Goal: Task Accomplishment & Management: Use online tool/utility

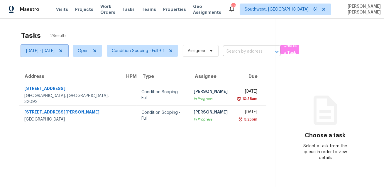
click at [62, 50] on icon at bounding box center [60, 50] width 3 height 3
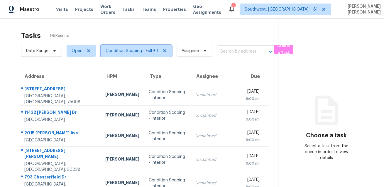
click at [134, 50] on span "Condition Scoping - Full + 1" at bounding box center [132, 51] width 53 height 6
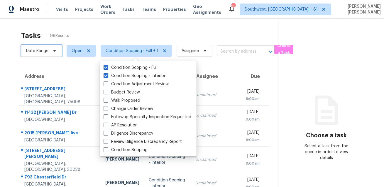
click at [43, 51] on span "Date Range" at bounding box center [37, 51] width 22 height 6
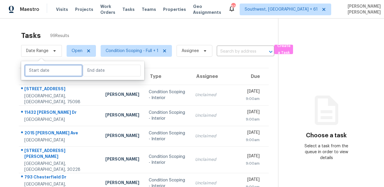
select select "7"
select select "2025"
select select "8"
select select "2025"
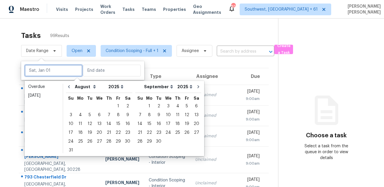
click at [43, 72] on input "text" at bounding box center [54, 71] width 58 height 12
click at [117, 141] on div "29" at bounding box center [118, 141] width 9 height 8
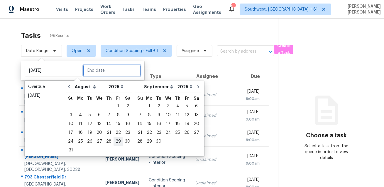
type input "[DATE]"
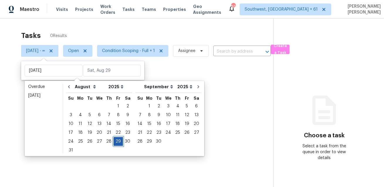
click at [117, 141] on div "29" at bounding box center [118, 141] width 9 height 8
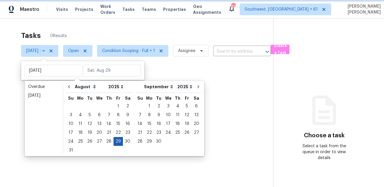
type input "[DATE]"
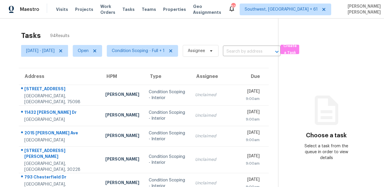
click at [156, 28] on div "Tasks 94 Results" at bounding box center [149, 35] width 257 height 15
click at [149, 42] on div "Tasks 94 Results" at bounding box center [149, 35] width 257 height 15
click at [147, 48] on span "Condition Scoping - Full + 1" at bounding box center [138, 51] width 53 height 6
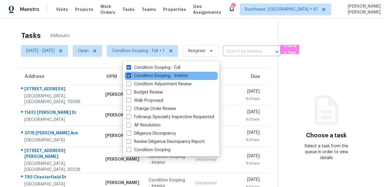
click at [140, 74] on label "Condition Scoping - Interior" at bounding box center [157, 76] width 62 height 6
click at [130, 74] on input "Condition Scoping - Interior" at bounding box center [128, 75] width 4 height 4
checkbox input "false"
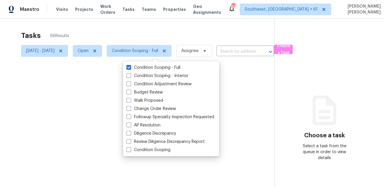
click at [158, 23] on div at bounding box center [192, 93] width 384 height 187
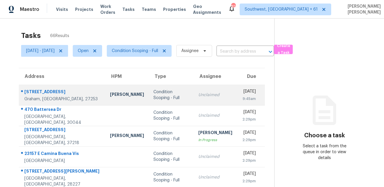
click at [43, 89] on div "[STREET_ADDRESS]" at bounding box center [62, 92] width 76 height 7
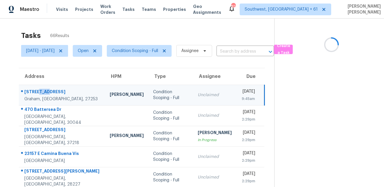
click at [43, 89] on div "[STREET_ADDRESS]" at bounding box center [62, 92] width 76 height 7
copy div "[STREET_ADDRESS]"
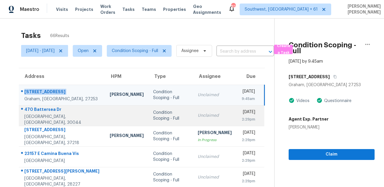
click at [40, 112] on div "470 Battersea Dr" at bounding box center [62, 109] width 76 height 7
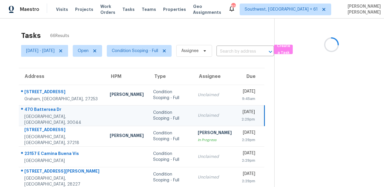
click at [40, 112] on div "470 Battersea Dr" at bounding box center [62, 109] width 76 height 7
copy div "470 Battersea Dr"
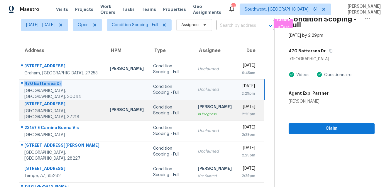
scroll to position [74, 0]
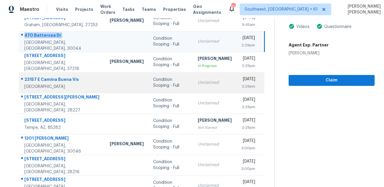
click at [45, 79] on div "23157 E Camina Buena Vis" at bounding box center [62, 79] width 76 height 7
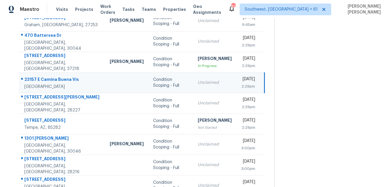
click at [45, 79] on div "23157 E Camina Buena Vis" at bounding box center [62, 79] width 76 height 7
copy div "23157 E Camina Buena Vis"
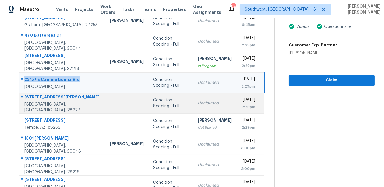
scroll to position [78, 0]
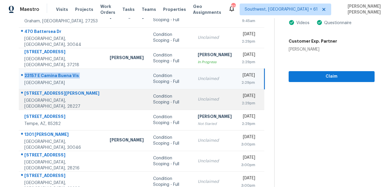
click at [56, 93] on div "[STREET_ADDRESS][PERSON_NAME]" at bounding box center [62, 93] width 76 height 7
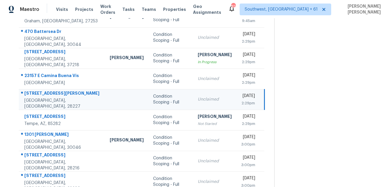
click at [56, 93] on div "[STREET_ADDRESS][PERSON_NAME]" at bounding box center [62, 93] width 76 height 7
copy div "[STREET_ADDRESS][PERSON_NAME]"
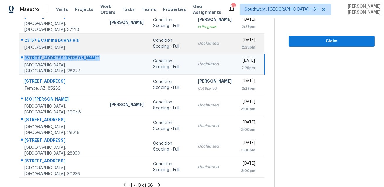
scroll to position [119, 0]
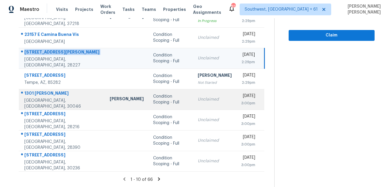
click at [45, 93] on div "1301 [PERSON_NAME]" at bounding box center [62, 93] width 76 height 7
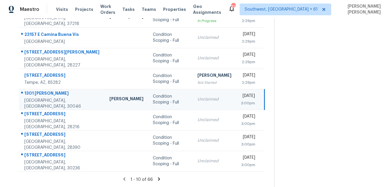
click at [45, 93] on div "1301 [PERSON_NAME]" at bounding box center [62, 93] width 76 height 7
copy div "1301 [PERSON_NAME]"
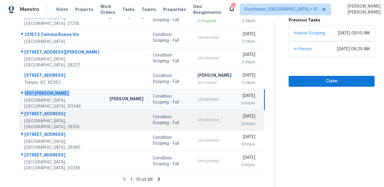
click at [52, 115] on div "[STREET_ADDRESS]" at bounding box center [62, 114] width 76 height 7
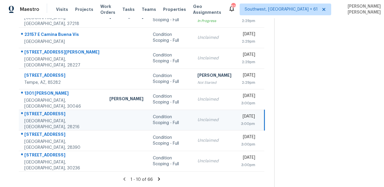
click at [52, 115] on div "[STREET_ADDRESS]" at bounding box center [62, 114] width 76 height 7
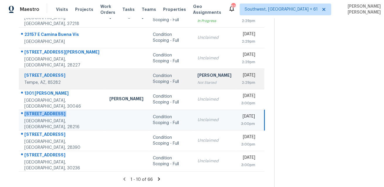
copy div "[STREET_ADDRESS]"
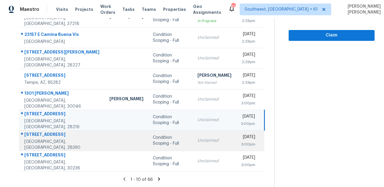
click at [46, 132] on td "116 Deerfield Dr Spring Lake, NC, 28390" at bounding box center [62, 140] width 86 height 21
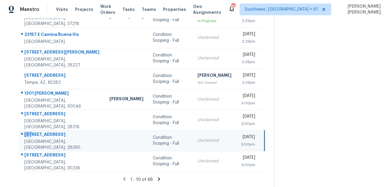
click at [46, 132] on td "116 Deerfield Dr Spring Lake, NC, 28390" at bounding box center [62, 140] width 86 height 21
copy div "[STREET_ADDRESS]"
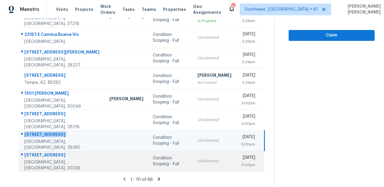
click at [49, 156] on div "[STREET_ADDRESS]" at bounding box center [62, 155] width 76 height 7
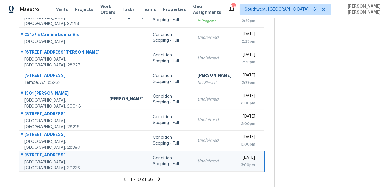
click at [49, 156] on div "[STREET_ADDRESS]" at bounding box center [62, 155] width 76 height 7
copy div "[STREET_ADDRESS]"
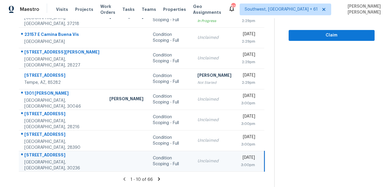
click at [161, 179] on icon at bounding box center [158, 178] width 5 height 5
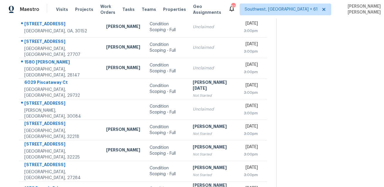
scroll to position [0, 0]
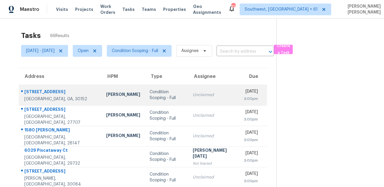
click at [22, 92] on circle at bounding box center [22, 91] width 2 height 2
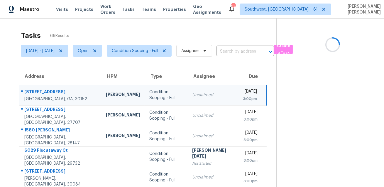
click at [22, 92] on circle at bounding box center [22, 91] width 2 height 2
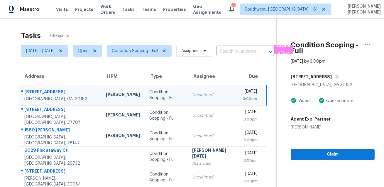
click at [22, 92] on circle at bounding box center [22, 91] width 2 height 2
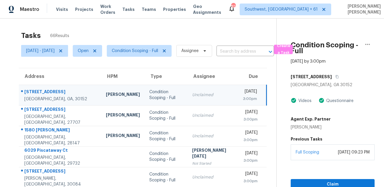
click at [22, 92] on circle at bounding box center [22, 91] width 2 height 2
click at [35, 92] on div "[STREET_ADDRESS]" at bounding box center [60, 92] width 72 height 7
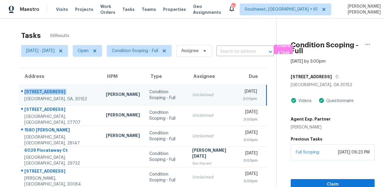
copy div "[STREET_ADDRESS]"
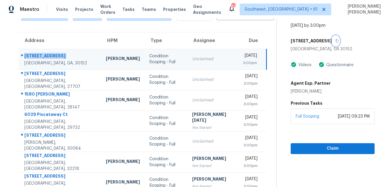
click at [339, 42] on button "button" at bounding box center [336, 40] width 8 height 11
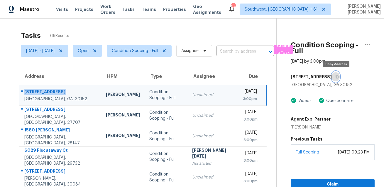
click at [335, 76] on icon "button" at bounding box center [337, 77] width 4 height 4
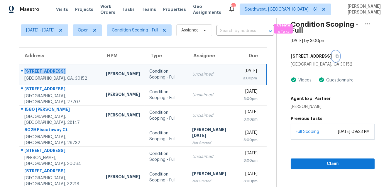
scroll to position [38, 0]
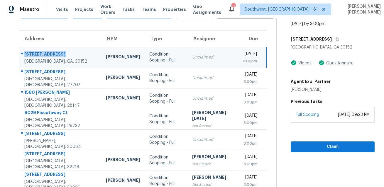
click at [55, 67] on td "3130 Kates Way NW Kennesaw, GA, 30152" at bounding box center [60, 57] width 82 height 21
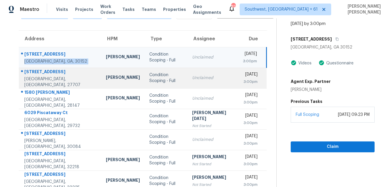
click at [56, 70] on div "[STREET_ADDRESS]" at bounding box center [60, 72] width 72 height 7
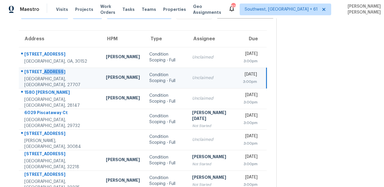
click at [56, 70] on div "[STREET_ADDRESS]" at bounding box center [60, 72] width 72 height 7
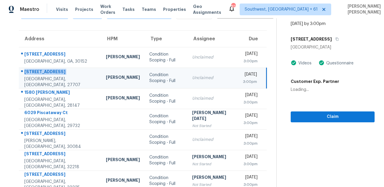
copy div "[STREET_ADDRESS]"
click at [337, 40] on button "button" at bounding box center [336, 39] width 8 height 11
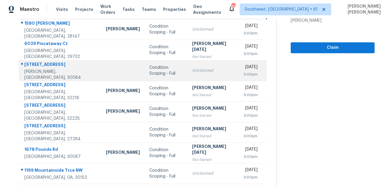
scroll to position [82, 0]
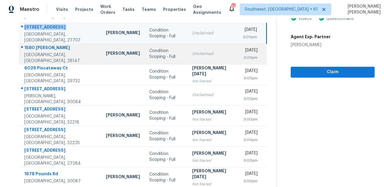
click at [45, 51] on div "1580 [PERSON_NAME]" at bounding box center [60, 48] width 72 height 7
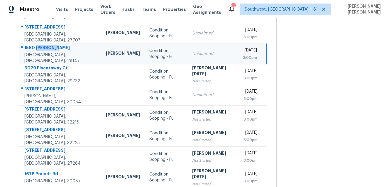
click at [45, 51] on div "1580 [PERSON_NAME]" at bounding box center [60, 48] width 72 height 7
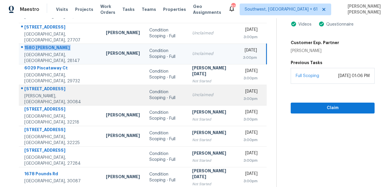
scroll to position [82, 0]
click at [42, 93] on div "2544 Lehaven Dr" at bounding box center [60, 88] width 72 height 7
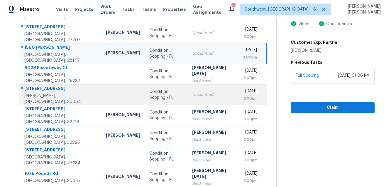
click at [42, 93] on div "2544 Lehaven Dr" at bounding box center [60, 88] width 72 height 7
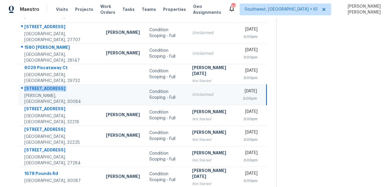
click at [42, 93] on div "2544 Lehaven Dr" at bounding box center [60, 88] width 72 height 7
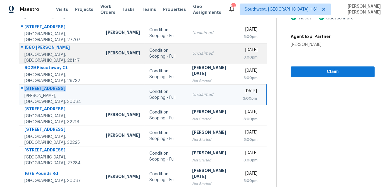
scroll to position [119, 0]
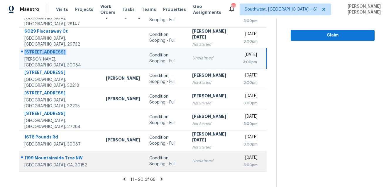
click at [44, 155] on div "1199 Mountainside Trce NW" at bounding box center [60, 158] width 72 height 7
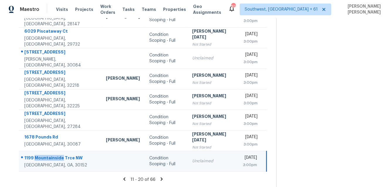
click at [44, 155] on div "1199 Mountainside Trce NW" at bounding box center [60, 158] width 72 height 7
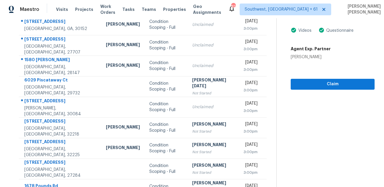
scroll to position [0, 0]
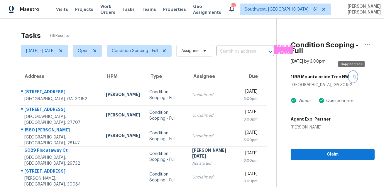
click at [352, 80] on button "button" at bounding box center [353, 76] width 8 height 11
click at [353, 77] on icon "button" at bounding box center [355, 77] width 4 height 4
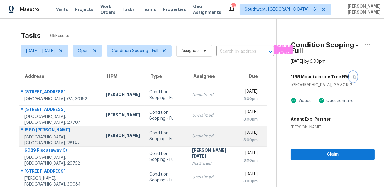
scroll to position [119, 0]
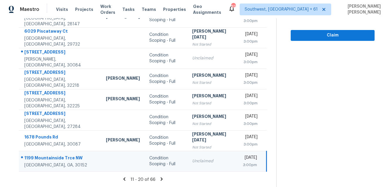
click at [160, 177] on icon at bounding box center [161, 178] width 5 height 5
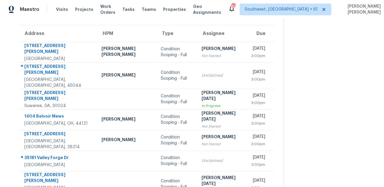
scroll to position [0, 0]
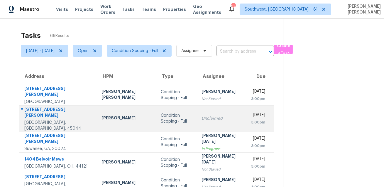
click at [50, 112] on div "3814 Lewis St" at bounding box center [58, 112] width 68 height 13
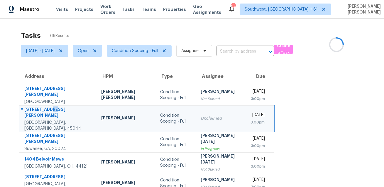
click at [50, 112] on div "3814 Lewis St" at bounding box center [57, 112] width 67 height 13
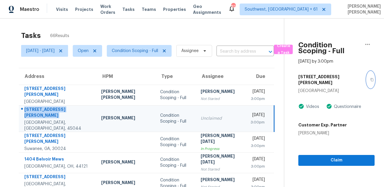
click at [371, 78] on icon "button" at bounding box center [372, 79] width 3 height 3
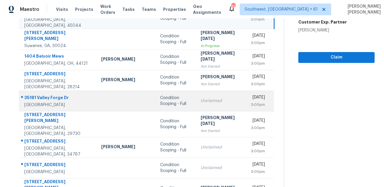
scroll to position [119, 0]
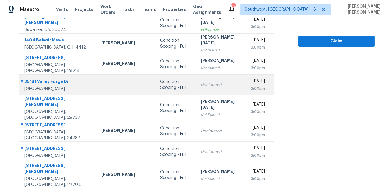
click at [40, 78] on div "35181 Valley Forge Dr" at bounding box center [57, 81] width 67 height 7
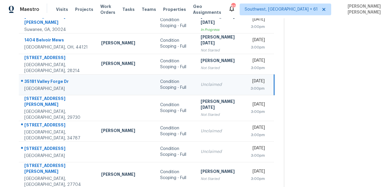
click at [40, 78] on div "35181 Valley Forge Dr" at bounding box center [57, 81] width 67 height 7
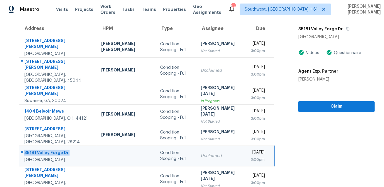
scroll to position [0, 0]
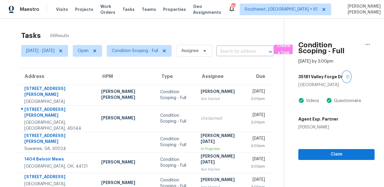
click at [343, 78] on button "button" at bounding box center [347, 76] width 8 height 11
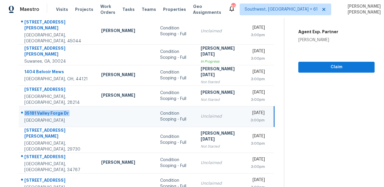
scroll to position [119, 0]
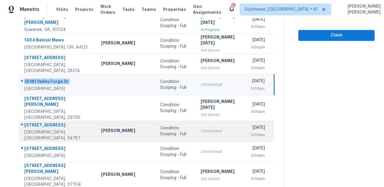
click at [46, 121] on div at bounding box center [55, 125] width 73 height 8
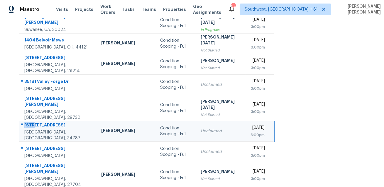
click at [46, 121] on div at bounding box center [55, 125] width 73 height 8
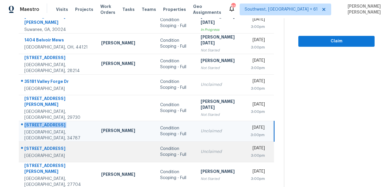
click at [32, 145] on div "915 Lynnlea Ln" at bounding box center [57, 148] width 67 height 7
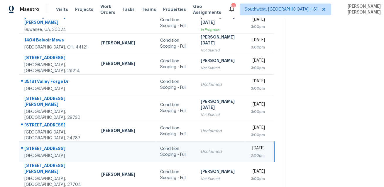
click at [32, 145] on div "915 Lynnlea Ln" at bounding box center [57, 148] width 67 height 7
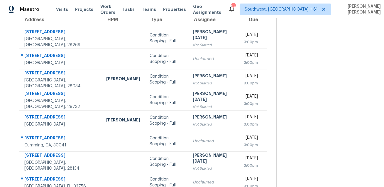
scroll to position [48, 0]
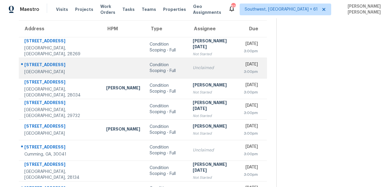
click at [51, 65] on div "98 S Highland Ave Unit 2202" at bounding box center [60, 65] width 72 height 7
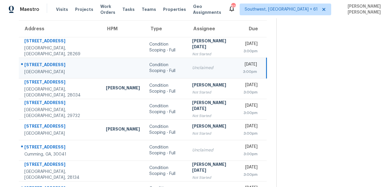
click at [51, 65] on div "98 S Highland Ave Unit 2202" at bounding box center [60, 65] width 72 height 7
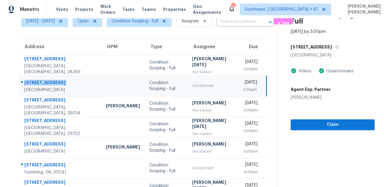
scroll to position [28, 0]
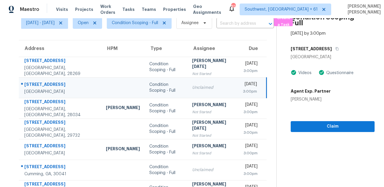
click at [336, 46] on div "98 S Highland Ave" at bounding box center [333, 48] width 84 height 11
click at [335, 49] on icon "button" at bounding box center [337, 49] width 4 height 4
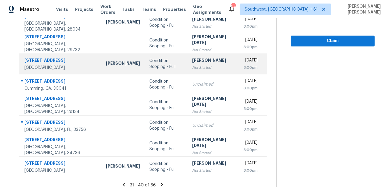
scroll to position [119, 0]
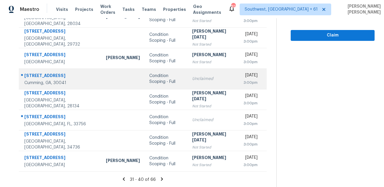
click at [52, 74] on div "5910 Shadewater Dr" at bounding box center [60, 75] width 72 height 7
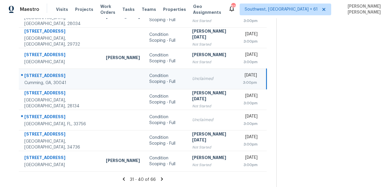
click at [52, 74] on div "5910 Shadewater Dr" at bounding box center [60, 75] width 72 height 7
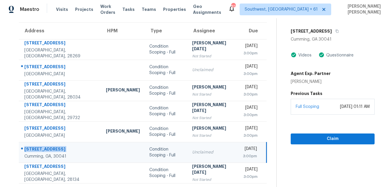
scroll to position [32, 0]
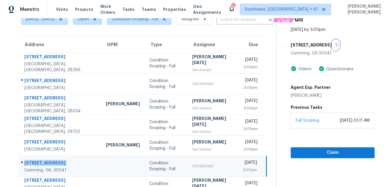
click at [336, 45] on icon "button" at bounding box center [337, 45] width 4 height 4
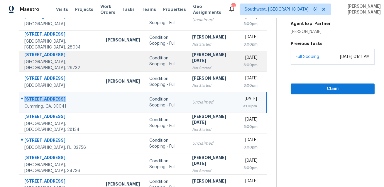
scroll to position [119, 0]
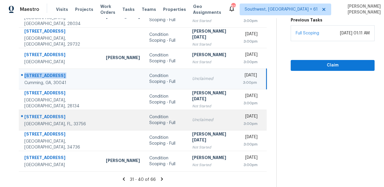
click at [51, 115] on div "1653 S Prescott Ave" at bounding box center [60, 117] width 72 height 7
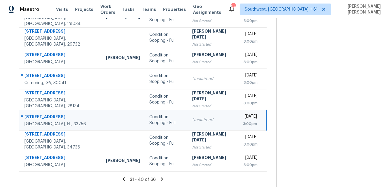
click at [51, 115] on div "1653 S Prescott Ave" at bounding box center [60, 117] width 72 height 7
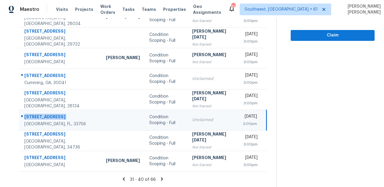
scroll to position [0, 0]
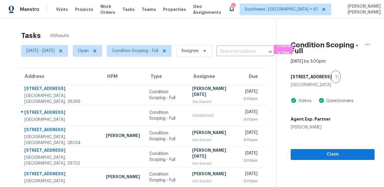
click at [337, 77] on icon "button" at bounding box center [337, 77] width 4 height 4
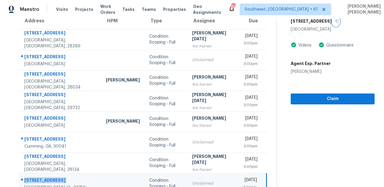
scroll to position [119, 0]
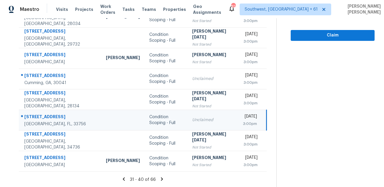
click at [163, 180] on icon at bounding box center [161, 178] width 5 height 5
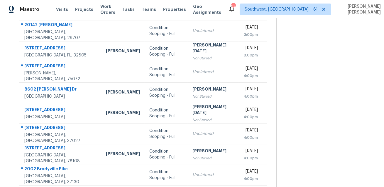
scroll to position [38, 0]
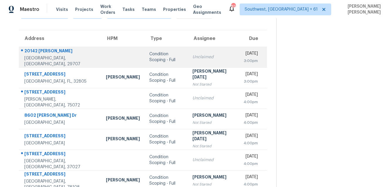
click at [39, 54] on div "20142 Dovekie Ln" at bounding box center [60, 51] width 72 height 7
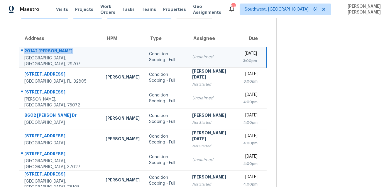
click at [39, 54] on div "20142 Dovekie Ln" at bounding box center [60, 51] width 72 height 7
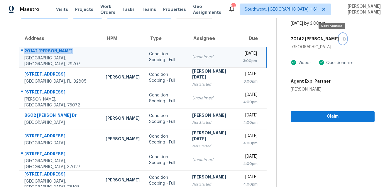
click at [339, 40] on button "button" at bounding box center [343, 38] width 8 height 11
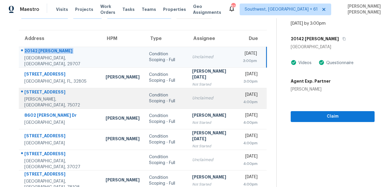
click at [56, 91] on div at bounding box center [57, 92] width 77 height 8
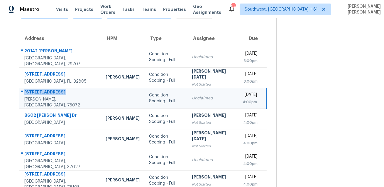
click at [56, 91] on div at bounding box center [57, 92] width 77 height 8
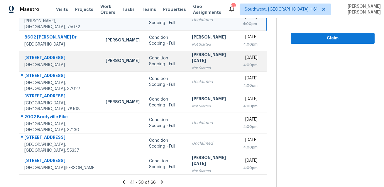
scroll to position [119, 0]
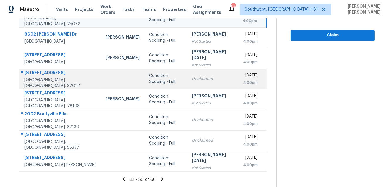
click at [47, 72] on div "7044 Oak Brook Ter" at bounding box center [60, 73] width 72 height 7
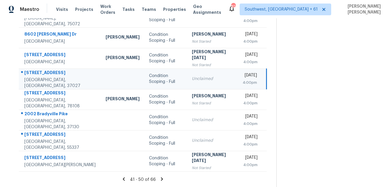
click at [47, 72] on div "7044 Oak Brook Ter" at bounding box center [60, 73] width 72 height 7
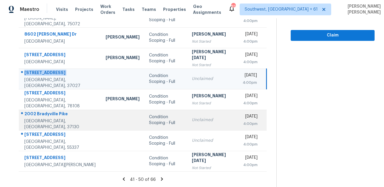
click at [44, 121] on div "Murfreesboro, TN, 37130" at bounding box center [60, 124] width 72 height 12
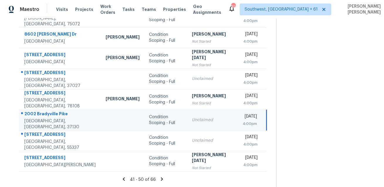
click at [44, 121] on div "Murfreesboro, TN, 37130" at bounding box center [60, 124] width 72 height 12
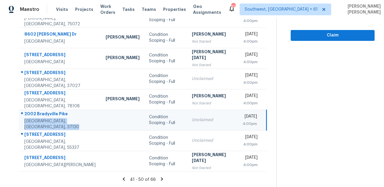
click at [56, 118] on div "2002 Bradyville Pike" at bounding box center [60, 114] width 72 height 7
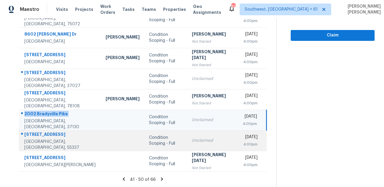
click at [44, 138] on div "901 E 143rd St" at bounding box center [60, 134] width 72 height 7
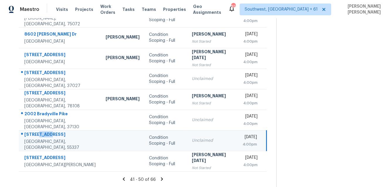
click at [44, 138] on div "901 E 143rd St" at bounding box center [60, 134] width 72 height 7
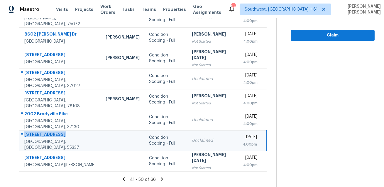
click at [163, 180] on icon at bounding box center [161, 178] width 5 height 5
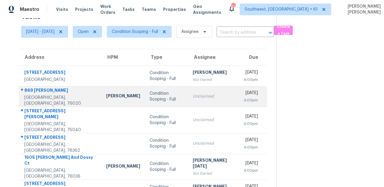
scroll to position [16, 0]
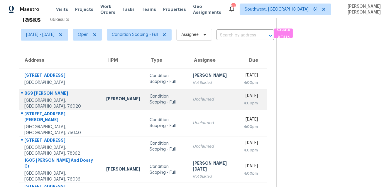
click at [40, 89] on td "869 Kyle Cir Azle, TX, 76020" at bounding box center [60, 99] width 83 height 21
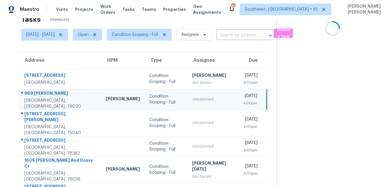
click at [40, 89] on td "869 Kyle Cir Azle, TX, 76020" at bounding box center [60, 99] width 82 height 21
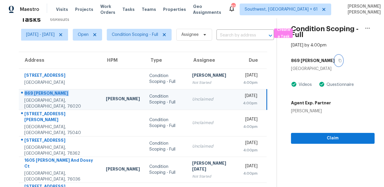
click at [335, 61] on button "button" at bounding box center [339, 60] width 8 height 11
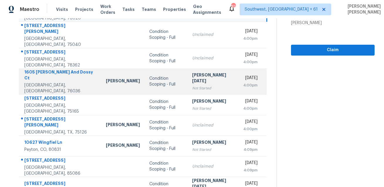
scroll to position [89, 0]
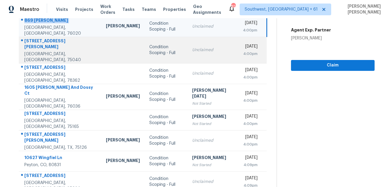
click at [49, 45] on div "726 Thornhill Ln" at bounding box center [60, 44] width 72 height 13
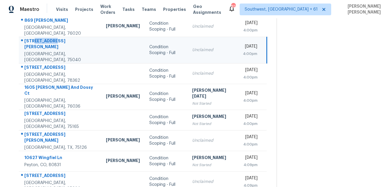
click at [49, 45] on div "726 Thornhill Ln" at bounding box center [60, 44] width 72 height 13
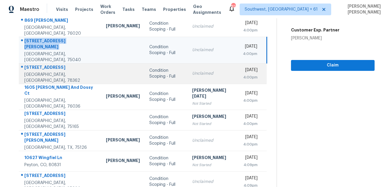
click at [43, 65] on div "2321 Mesquite Cir" at bounding box center [60, 67] width 72 height 7
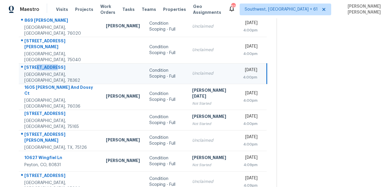
click at [43, 65] on div "2321 Mesquite Cir" at bounding box center [60, 67] width 72 height 7
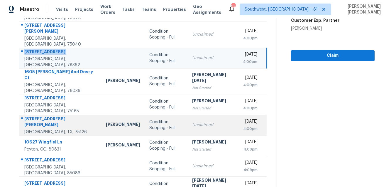
scroll to position [117, 0]
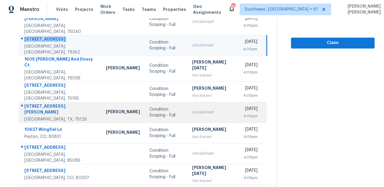
click at [44, 103] on div "2320 Willard Way" at bounding box center [60, 109] width 72 height 13
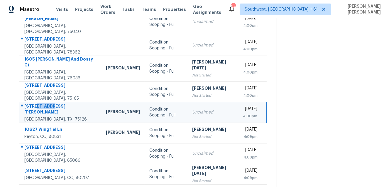
click at [44, 103] on div "2320 Willard Way" at bounding box center [60, 109] width 72 height 13
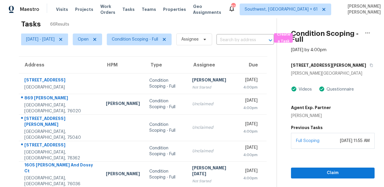
scroll to position [0, 0]
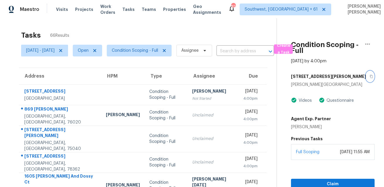
click at [370, 78] on icon "button" at bounding box center [372, 77] width 4 height 4
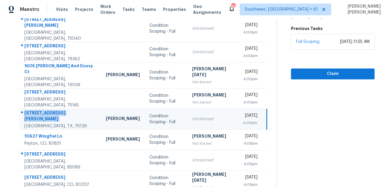
scroll to position [119, 0]
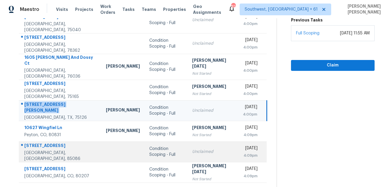
click at [30, 141] on td "35426 N 14th St Phoenix, AZ, 85086" at bounding box center [60, 151] width 82 height 21
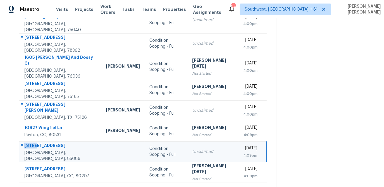
click at [30, 141] on td "35426 N 14th St Phoenix, AZ, 85086" at bounding box center [60, 151] width 82 height 21
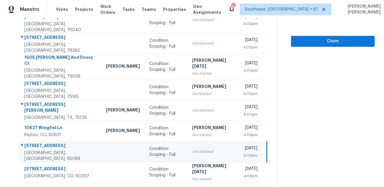
click at [161, 186] on icon at bounding box center [162, 189] width 2 height 3
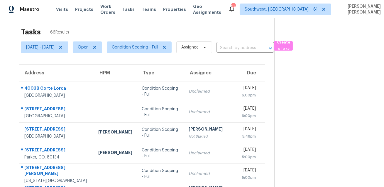
scroll to position [0, 0]
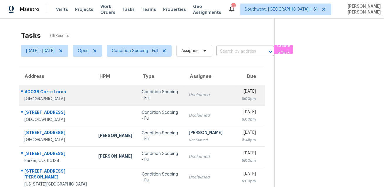
click at [40, 93] on div "40038 Corte Lorca" at bounding box center [56, 92] width 65 height 7
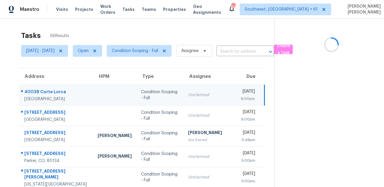
click at [40, 93] on div "40038 Corte Lorca" at bounding box center [56, 92] width 64 height 7
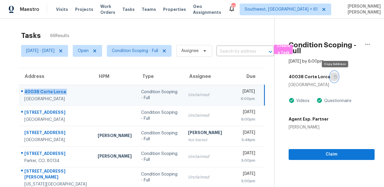
click at [335, 78] on icon "button" at bounding box center [335, 76] width 3 height 3
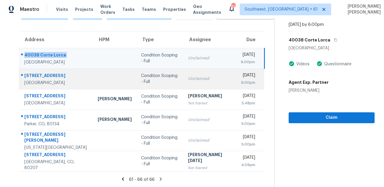
click at [42, 71] on td "31637 N Mesquite Way San Tan Valley, AZ, 85143" at bounding box center [56, 78] width 74 height 21
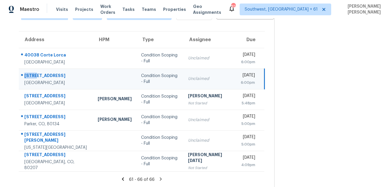
click at [42, 71] on td "31637 N Mesquite Way San Tan Valley, AZ, 85143" at bounding box center [56, 78] width 74 height 21
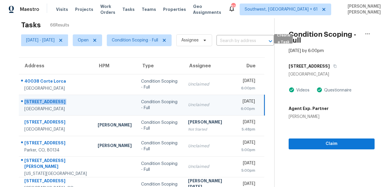
scroll to position [0, 0]
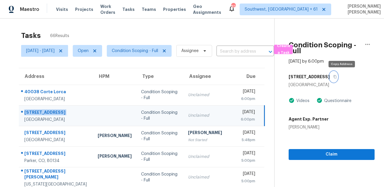
click at [336, 76] on icon "button" at bounding box center [335, 76] width 3 height 3
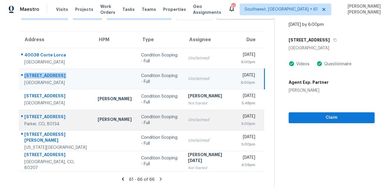
click at [47, 116] on div "16353 Orchard Grass Ln" at bounding box center [56, 117] width 64 height 7
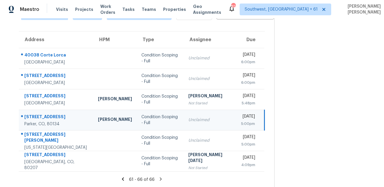
click at [47, 116] on div "16353 Orchard Grass Ln" at bounding box center [56, 117] width 64 height 7
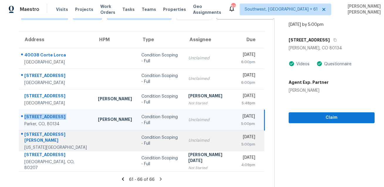
click at [47, 137] on div "2152 Gilpin Ave" at bounding box center [56, 137] width 64 height 13
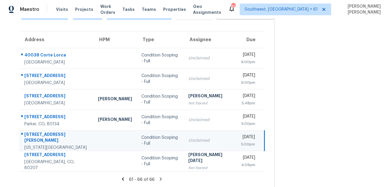
click at [47, 137] on div "2152 Gilpin Ave" at bounding box center [56, 137] width 64 height 13
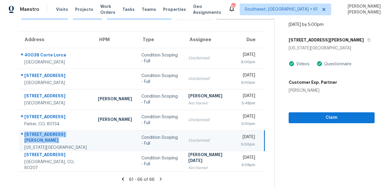
click at [162, 179] on icon at bounding box center [160, 178] width 5 height 5
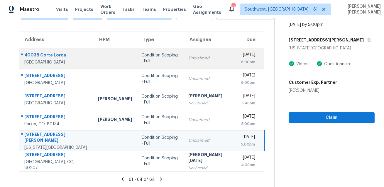
scroll to position [0, 0]
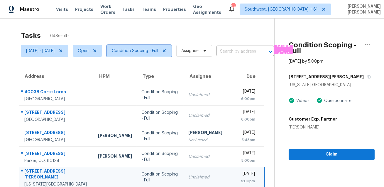
click at [143, 53] on span "Condition Scoping - Full" at bounding box center [135, 51] width 46 height 6
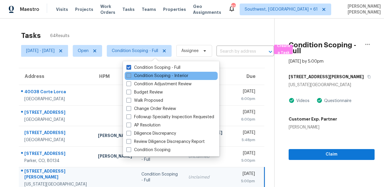
click at [139, 74] on label "Condition Scoping - Interior" at bounding box center [157, 76] width 62 height 6
click at [130, 74] on input "Condition Scoping - Interior" at bounding box center [128, 75] width 4 height 4
checkbox input "true"
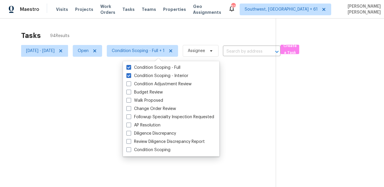
click at [99, 55] on div at bounding box center [192, 93] width 384 height 187
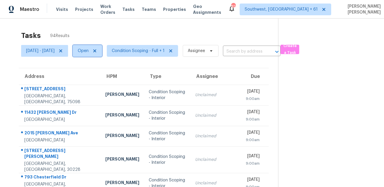
click at [99, 54] on span "Open" at bounding box center [87, 51] width 29 height 12
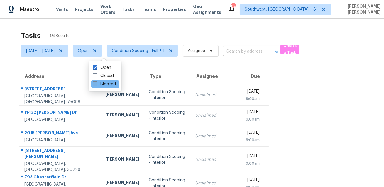
click at [99, 83] on label "Blocked" at bounding box center [104, 84] width 23 height 6
click at [97, 83] on input "Blocked" at bounding box center [95, 83] width 4 height 4
checkbox input "true"
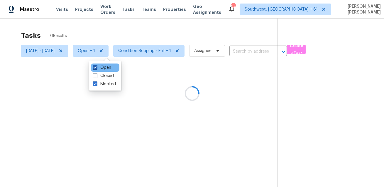
click at [100, 69] on label "Open" at bounding box center [102, 68] width 18 height 6
click at [97, 68] on input "Open" at bounding box center [95, 67] width 4 height 4
checkbox input "false"
click at [76, 48] on div at bounding box center [192, 93] width 384 height 187
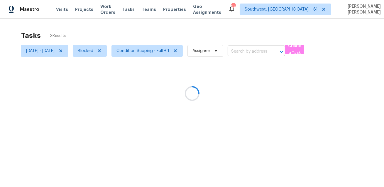
click at [77, 51] on div at bounding box center [192, 93] width 384 height 187
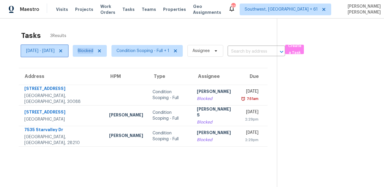
click at [63, 51] on icon at bounding box center [60, 50] width 5 height 5
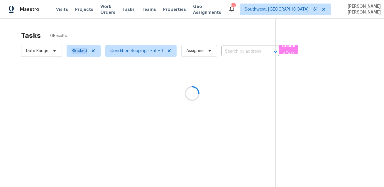
click at [126, 29] on div at bounding box center [192, 93] width 384 height 187
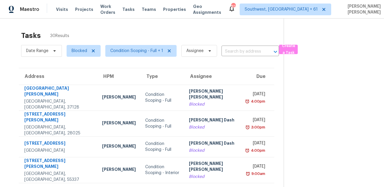
click at [209, 35] on div "Tasks 30 Results" at bounding box center [152, 35] width 263 height 15
click at [80, 52] on span "Blocked" at bounding box center [80, 51] width 16 height 6
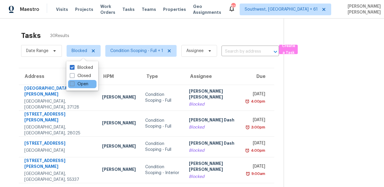
click at [79, 86] on label "Open" at bounding box center [79, 84] width 18 height 6
click at [74, 85] on input "Open" at bounding box center [72, 83] width 4 height 4
checkbox input "true"
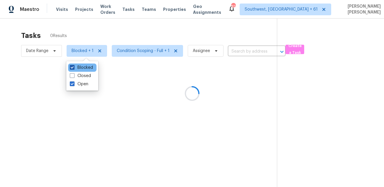
click at [81, 69] on label "Blocked" at bounding box center [81, 68] width 23 height 6
click at [74, 68] on input "Blocked" at bounding box center [72, 67] width 4 height 4
checkbox input "false"
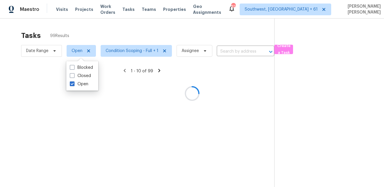
click at [90, 35] on div at bounding box center [192, 93] width 384 height 187
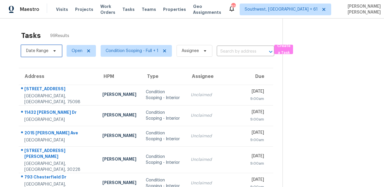
click at [35, 55] on span "Date Range" at bounding box center [41, 51] width 41 height 12
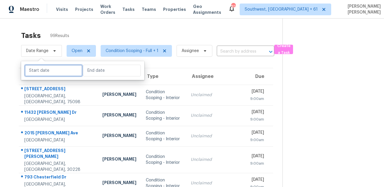
click at [43, 73] on input "text" at bounding box center [54, 71] width 58 height 12
select select "7"
select select "2025"
select select "8"
select select "2025"
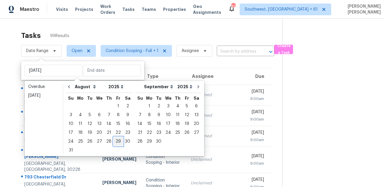
click at [114, 140] on div "29" at bounding box center [118, 141] width 9 height 8
type input "[DATE]"
click at [114, 140] on div "29" at bounding box center [118, 141] width 9 height 8
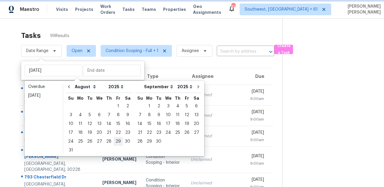
type input "[DATE]"
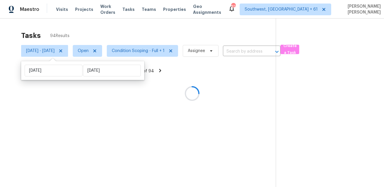
click at [156, 24] on div at bounding box center [192, 93] width 384 height 187
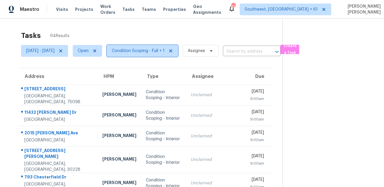
click at [135, 47] on span "Condition Scoping - Full + 1" at bounding box center [142, 51] width 71 height 12
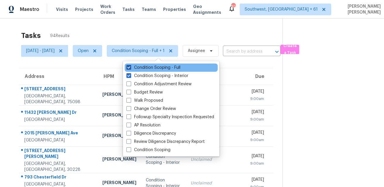
click at [137, 68] on label "Condition Scoping - Full" at bounding box center [153, 68] width 54 height 6
click at [130, 68] on input "Condition Scoping - Full" at bounding box center [128, 67] width 4 height 4
checkbox input "false"
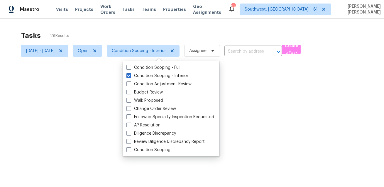
click at [154, 24] on div at bounding box center [192, 93] width 384 height 187
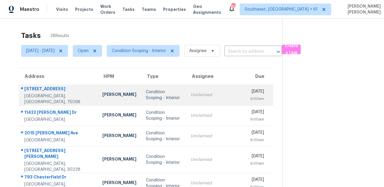
click at [38, 89] on div "[STREET_ADDRESS]" at bounding box center [58, 89] width 69 height 7
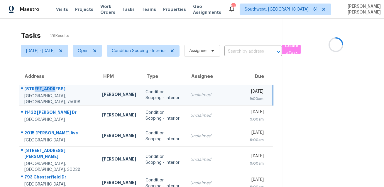
click at [38, 89] on div "[STREET_ADDRESS]" at bounding box center [58, 89] width 68 height 7
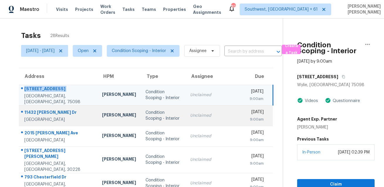
click at [60, 109] on div "11432 [PERSON_NAME] Dr" at bounding box center [58, 112] width 68 height 7
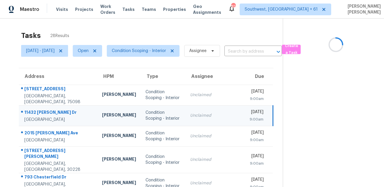
click at [60, 109] on div "11432 [PERSON_NAME] Dr" at bounding box center [58, 112] width 68 height 7
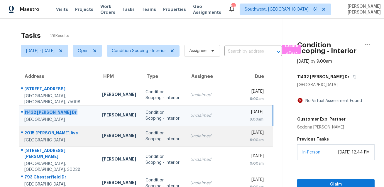
click at [47, 136] on div "2015 [PERSON_NAME] Ave" at bounding box center [58, 133] width 68 height 7
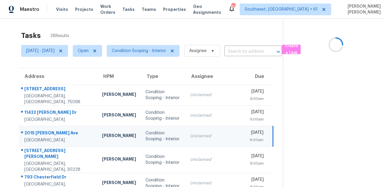
click at [47, 136] on div "2015 [PERSON_NAME] Ave" at bounding box center [58, 133] width 68 height 7
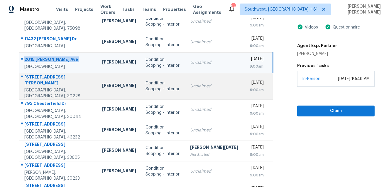
scroll to position [84, 0]
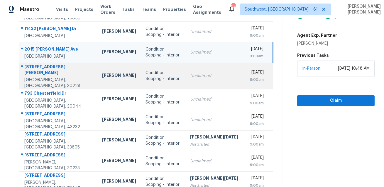
click at [43, 66] on div at bounding box center [56, 67] width 74 height 8
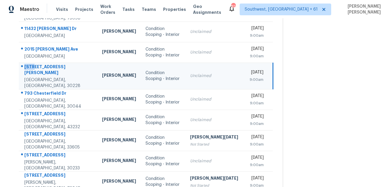
click at [43, 66] on div at bounding box center [56, 67] width 74 height 8
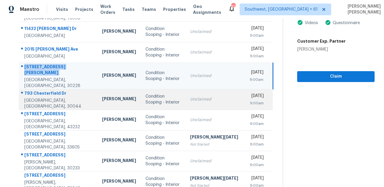
scroll to position [119, 0]
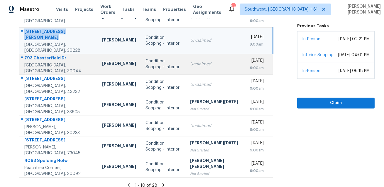
click at [61, 55] on div "793 Chesterfield Dr" at bounding box center [58, 58] width 68 height 7
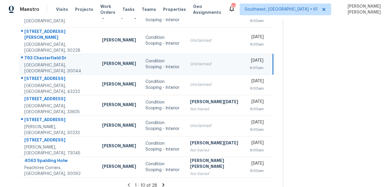
click at [61, 55] on div "793 Chesterfield Dr" at bounding box center [58, 58] width 68 height 7
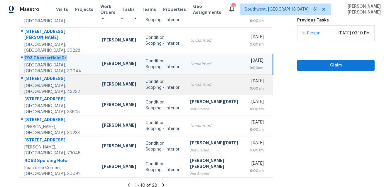
click at [37, 76] on div "[STREET_ADDRESS]" at bounding box center [58, 78] width 68 height 7
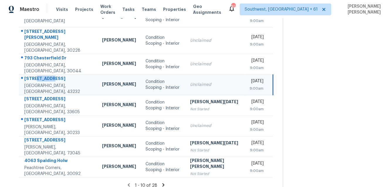
click at [37, 76] on div "[STREET_ADDRESS]" at bounding box center [58, 78] width 68 height 7
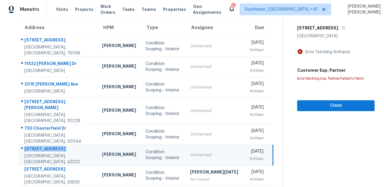
scroll to position [25, 0]
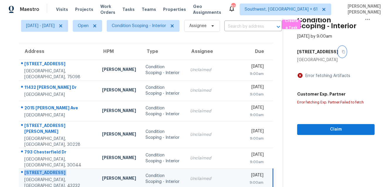
click at [342, 51] on icon "button" at bounding box center [343, 51] width 3 height 3
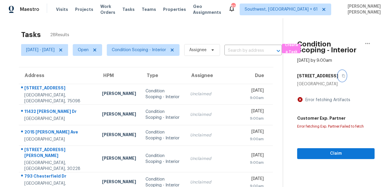
scroll to position [0, 0]
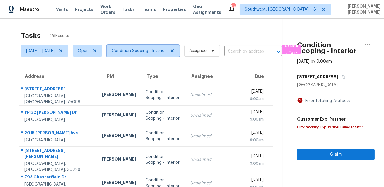
click at [145, 52] on span "Condition Scoping - Interior" at bounding box center [139, 51] width 54 height 6
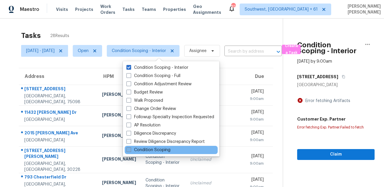
click at [146, 150] on label "Condition Scoping" at bounding box center [148, 150] width 44 height 6
click at [130, 150] on input "Condition Scoping" at bounding box center [128, 149] width 4 height 4
checkbox input "true"
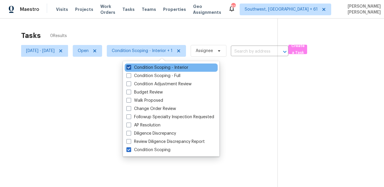
click at [149, 67] on label "Condition Scoping - Interior" at bounding box center [157, 68] width 62 height 6
click at [130, 67] on input "Condition Scoping - Interior" at bounding box center [128, 67] width 4 height 4
checkbox input "false"
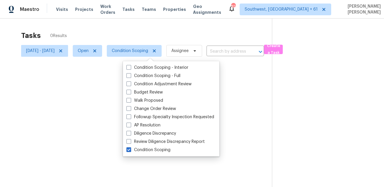
click at [159, 31] on div "Tasks 0 Results" at bounding box center [146, 35] width 251 height 15
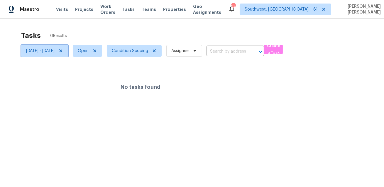
click at [62, 51] on icon at bounding box center [60, 50] width 3 height 3
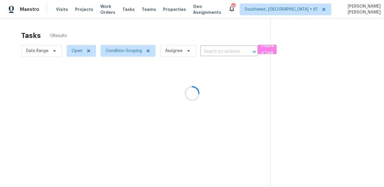
click at [111, 38] on div at bounding box center [192, 93] width 384 height 187
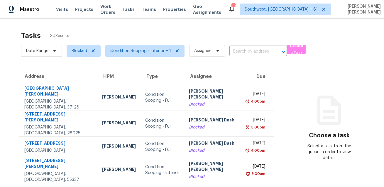
click at [260, 30] on div "Tasks 30 Results" at bounding box center [152, 35] width 263 height 15
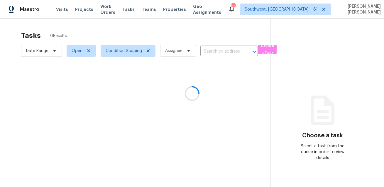
click at [169, 33] on div at bounding box center [192, 93] width 384 height 187
click at [129, 51] on span "Condition Scoping" at bounding box center [124, 51] width 36 height 6
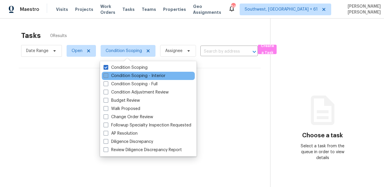
click at [120, 76] on label "Condition Scoping - Interior" at bounding box center [135, 76] width 62 height 6
click at [107, 76] on input "Condition Scoping - Interior" at bounding box center [106, 75] width 4 height 4
checkbox input "true"
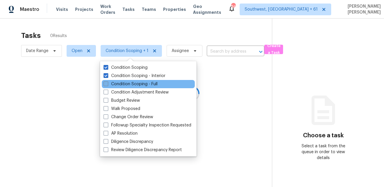
click at [119, 83] on label "Condition Scoping - Full" at bounding box center [131, 84] width 54 height 6
click at [107, 83] on input "Condition Scoping - Full" at bounding box center [106, 83] width 4 height 4
checkbox input "true"
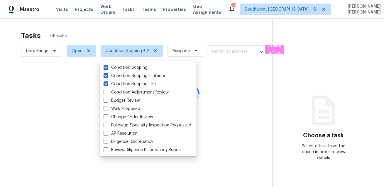
click at [127, 30] on div at bounding box center [192, 93] width 384 height 187
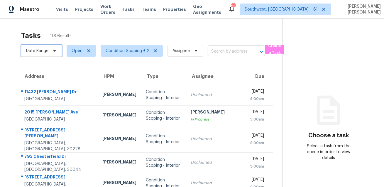
click at [34, 53] on span "Date Range" at bounding box center [37, 51] width 22 height 6
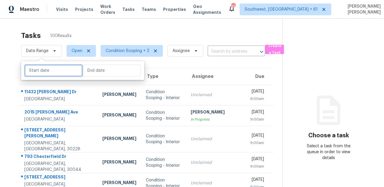
click at [39, 71] on input "text" at bounding box center [54, 71] width 58 height 12
select select "7"
select select "2025"
select select "8"
select select "2025"
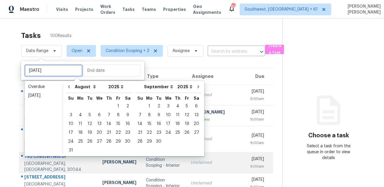
type input "[DATE]"
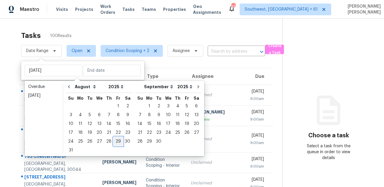
click at [117, 143] on div "29" at bounding box center [118, 141] width 9 height 8
type input "[DATE]"
click at [117, 143] on div "29" at bounding box center [118, 141] width 9 height 8
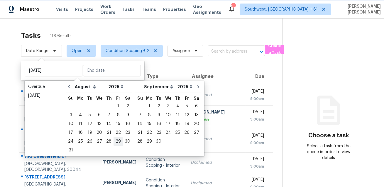
type input "[DATE]"
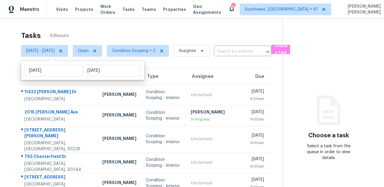
click at [180, 36] on div "Tasks 83 Results" at bounding box center [151, 35] width 261 height 15
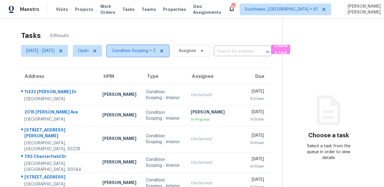
click at [134, 52] on span "Condition Scoping + 2" at bounding box center [134, 51] width 44 height 6
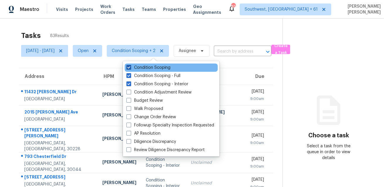
click at [144, 65] on label "Condition Scoping" at bounding box center [148, 68] width 44 height 6
click at [130, 65] on input "Condition Scoping" at bounding box center [128, 67] width 4 height 4
checkbox input "false"
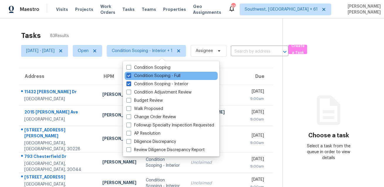
click at [141, 79] on div "Condition Scoping - Full" at bounding box center [171, 76] width 93 height 8
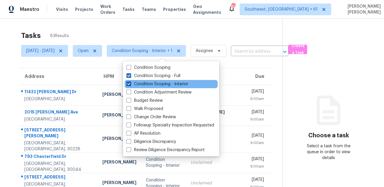
click at [139, 83] on label "Condition Scoping - Interior" at bounding box center [157, 84] width 62 height 6
click at [130, 83] on input "Condition Scoping - Interior" at bounding box center [128, 83] width 4 height 4
click at [139, 83] on label "Condition Scoping - Interior" at bounding box center [157, 84] width 62 height 6
click at [130, 83] on input "Condition Scoping - Interior" at bounding box center [128, 83] width 4 height 4
click at [146, 84] on label "Condition Scoping - Interior" at bounding box center [157, 84] width 62 height 6
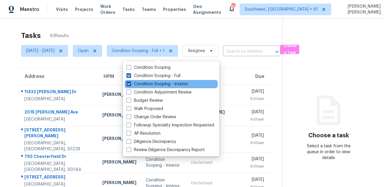
click at [130, 84] on input "Condition Scoping - Interior" at bounding box center [128, 83] width 4 height 4
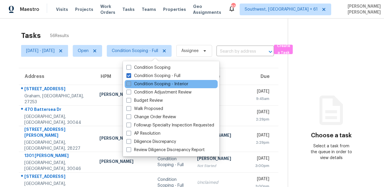
click at [146, 84] on label "Condition Scoping - Interior" at bounding box center [157, 84] width 62 height 6
click at [130, 84] on input "Condition Scoping - Interior" at bounding box center [128, 83] width 4 height 4
checkbox input "true"
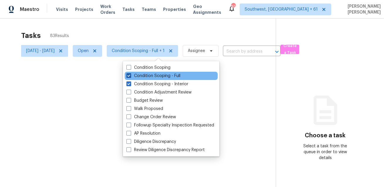
click at [150, 76] on label "Condition Scoping - Full" at bounding box center [153, 76] width 54 height 6
click at [130, 76] on input "Condition Scoping - Full" at bounding box center [128, 75] width 4 height 4
checkbox input "false"
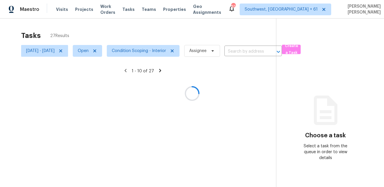
click at [157, 38] on div at bounding box center [192, 93] width 384 height 187
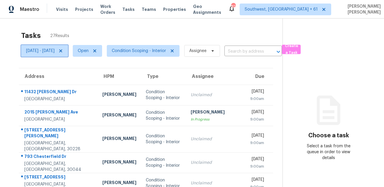
click at [55, 48] on span "[DATE] - [DATE]" at bounding box center [40, 51] width 28 height 6
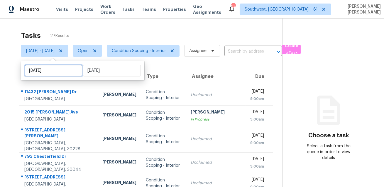
click at [55, 75] on input "[DATE]" at bounding box center [54, 71] width 58 height 12
select select "7"
select select "2025"
select select "8"
select select "2025"
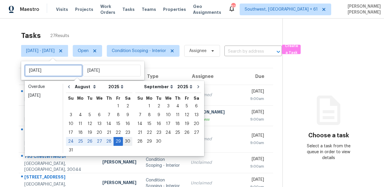
type input "[DATE]"
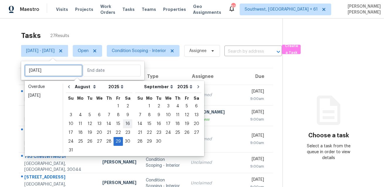
type input "[DATE]"
click at [145, 108] on div "1" at bounding box center [149, 106] width 9 height 8
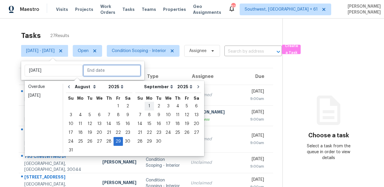
type input "[DATE]"
click at [145, 108] on div "1" at bounding box center [149, 106] width 9 height 8
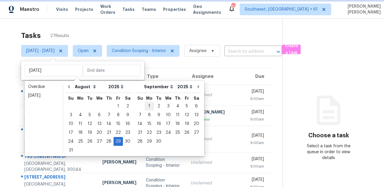
type input "[DATE]"
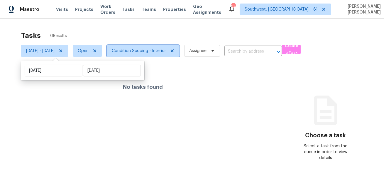
click at [159, 50] on span "Condition Scoping - Interior" at bounding box center [139, 51] width 54 height 6
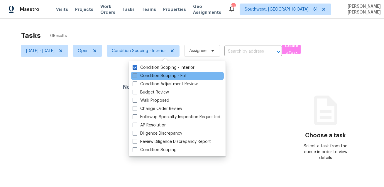
click at [160, 76] on label "Condition Scoping - Full" at bounding box center [160, 76] width 54 height 6
click at [136, 76] on input "Condition Scoping - Full" at bounding box center [135, 75] width 4 height 4
checkbox input "true"
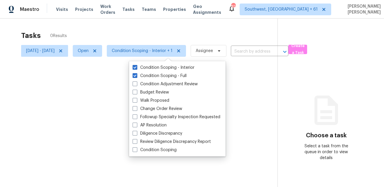
click at [165, 39] on div "Tasks 0 Results" at bounding box center [149, 35] width 256 height 15
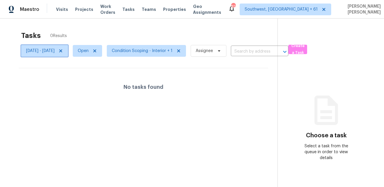
click at [55, 48] on span "[DATE] - [DATE]" at bounding box center [40, 51] width 28 height 6
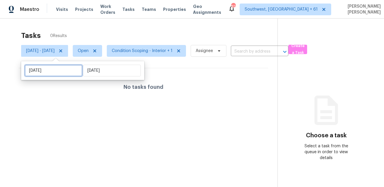
select select "8"
select select "2025"
select select "9"
select select "2025"
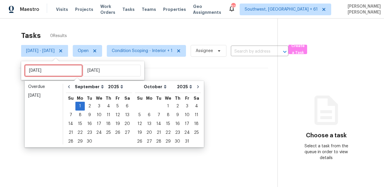
click at [59, 71] on input "[DATE]" at bounding box center [54, 71] width 58 height 12
type input "[DATE]"
click at [69, 88] on icon "Go to previous month" at bounding box center [69, 86] width 5 height 5
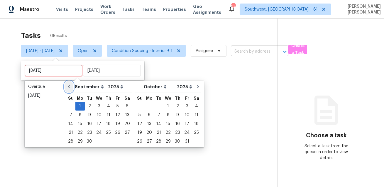
select select "7"
select select "8"
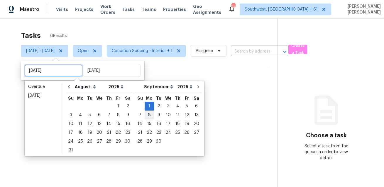
type input "[DATE]"
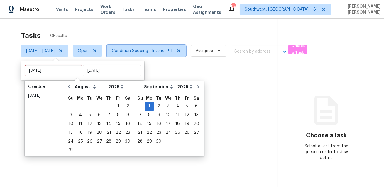
click at [172, 48] on span "Condition Scoping - Interior + 1" at bounding box center [142, 51] width 61 height 6
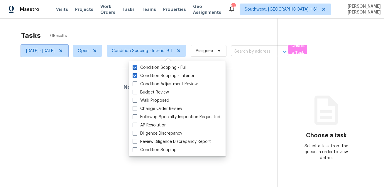
click at [63, 52] on icon at bounding box center [60, 50] width 5 height 5
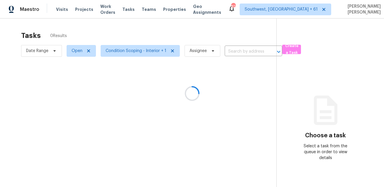
click at [125, 28] on div at bounding box center [192, 93] width 384 height 187
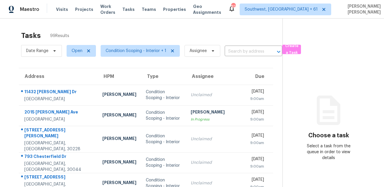
click at [158, 26] on div "Tasks 99 Results Date Range Open Condition Scoping - Interior + 1 Assignee ​ Cr…" at bounding box center [192, 167] width 384 height 298
click at [50, 48] on span at bounding box center [53, 50] width 6 height 5
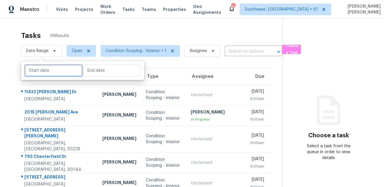
click at [65, 75] on input "text" at bounding box center [54, 71] width 58 height 12
select select "7"
select select "2025"
select select "8"
select select "2025"
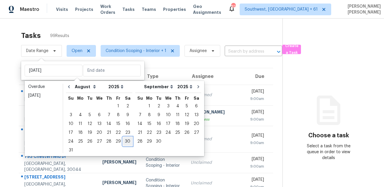
click at [124, 140] on div "30" at bounding box center [127, 141] width 9 height 8
type input "[DATE]"
click at [124, 140] on div "30" at bounding box center [127, 141] width 9 height 8
type input "[DATE]"
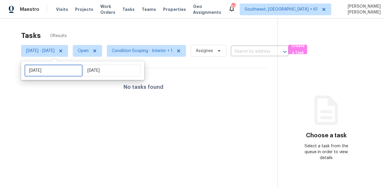
click at [61, 73] on input "[DATE]" at bounding box center [54, 71] width 58 height 12
select select "7"
select select "2025"
select select "8"
select select "2025"
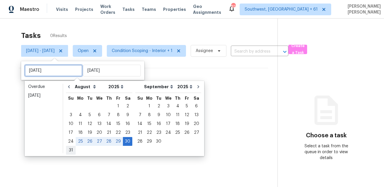
type input "[DATE]"
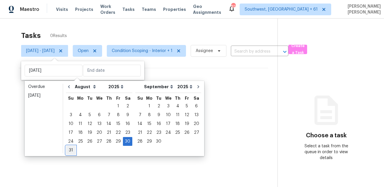
click at [72, 149] on div "31" at bounding box center [71, 150] width 10 height 8
type input "[DATE]"
click at [72, 149] on div "31" at bounding box center [71, 150] width 10 height 8
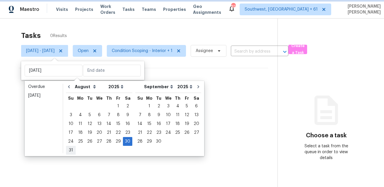
type input "[DATE]"
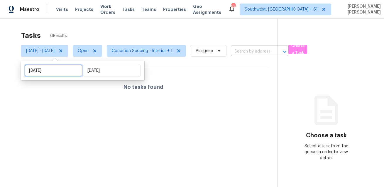
select select "7"
select select "2025"
select select "8"
select select "2025"
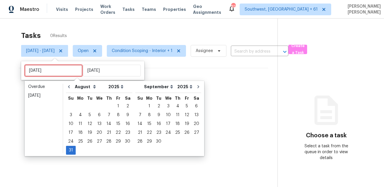
click at [65, 73] on input "[DATE]" at bounding box center [54, 71] width 58 height 12
type input "[DATE]"
click at [154, 106] on div "2" at bounding box center [158, 106] width 9 height 8
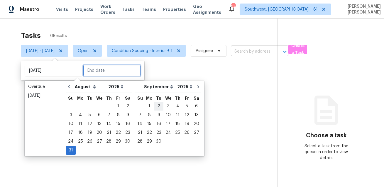
type input "[DATE]"
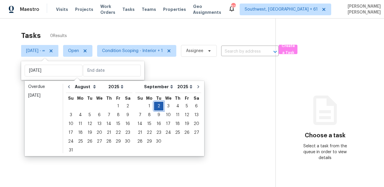
click at [154, 106] on div "2" at bounding box center [158, 106] width 9 height 8
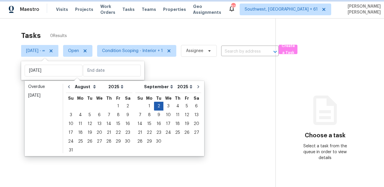
type input "[DATE]"
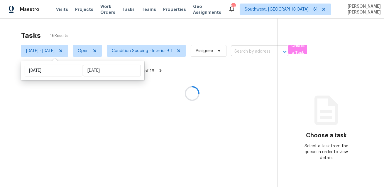
click at [110, 34] on div at bounding box center [192, 93] width 384 height 187
